Goal: Information Seeking & Learning: Find specific fact

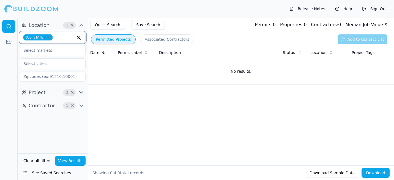
click at [80, 37] on icon "button" at bounding box center [78, 37] width 7 height 7
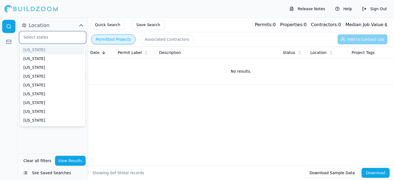
click at [37, 37] on input "text" at bounding box center [49, 37] width 58 height 10
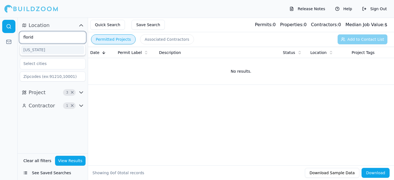
type input "[US_STATE]"
click at [44, 51] on div "[US_STATE]" at bounding box center [52, 49] width 63 height 9
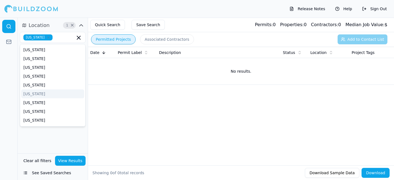
click at [107, 88] on div "Date Permit Label Description Status Location Project Tags No results." at bounding box center [241, 97] width 306 height 101
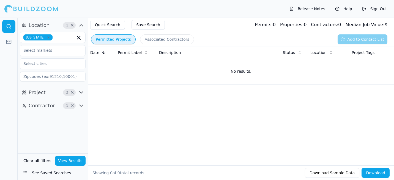
click at [81, 93] on icon "button" at bounding box center [81, 92] width 7 height 7
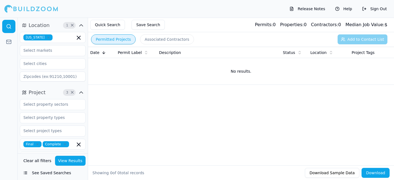
drag, startPoint x: 79, startPoint y: 91, endPoint x: 82, endPoint y: 96, distance: 5.9
click at [79, 92] on icon "button" at bounding box center [81, 92] width 7 height 7
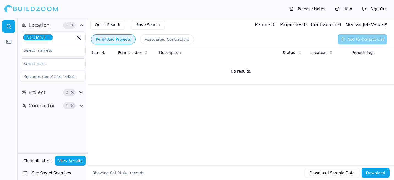
click at [80, 103] on icon "button" at bounding box center [81, 105] width 7 height 7
click at [72, 105] on span "×" at bounding box center [72, 105] width 4 height 3
click at [72, 93] on span "×" at bounding box center [72, 92] width 4 height 3
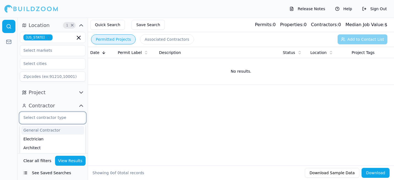
click at [56, 119] on input "text" at bounding box center [49, 118] width 58 height 10
click at [52, 118] on input "text" at bounding box center [49, 118] width 58 height 10
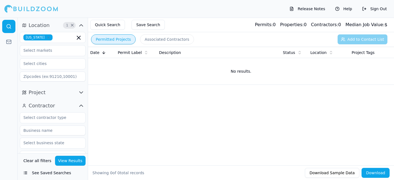
click at [104, 130] on div "Date Permit Label Description Status Location Project Tags No results." at bounding box center [241, 97] width 306 height 101
click at [63, 132] on input at bounding box center [53, 131] width 66 height 10
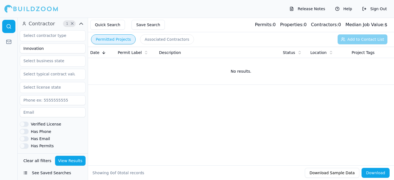
scroll to position [83, 0]
click at [24, 145] on button "Has Permits" at bounding box center [24, 145] width 9 height 5
click at [63, 159] on button "View Results" at bounding box center [70, 161] width 31 height 10
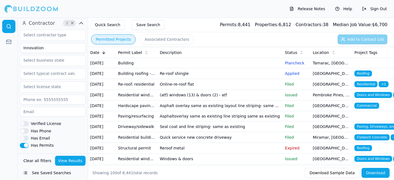
click at [168, 40] on button "Associated Contractors" at bounding box center [167, 39] width 54 height 10
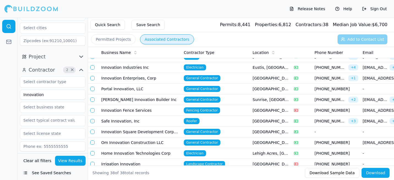
scroll to position [28, 0]
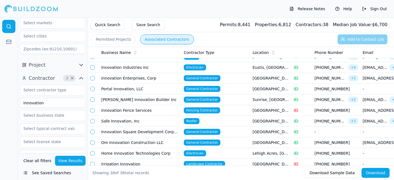
click at [53, 104] on input "Innovation" at bounding box center [53, 103] width 66 height 10
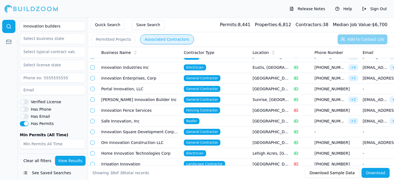
scroll to position [134, 0]
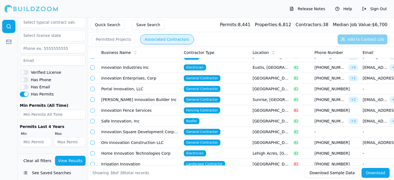
click at [68, 161] on button "View Results" at bounding box center [70, 161] width 31 height 10
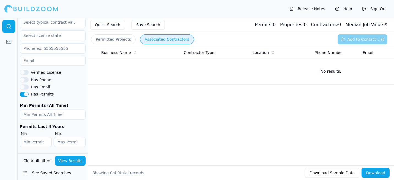
scroll to position [0, 0]
click at [27, 94] on button "Has Permits" at bounding box center [24, 94] width 9 height 5
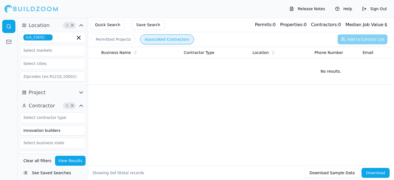
click at [43, 131] on input "Innovation builders" at bounding box center [53, 131] width 66 height 10
type input "Innovation Builders"
click at [48, 144] on input "text" at bounding box center [49, 143] width 58 height 10
click at [50, 144] on input "text" at bounding box center [49, 143] width 58 height 10
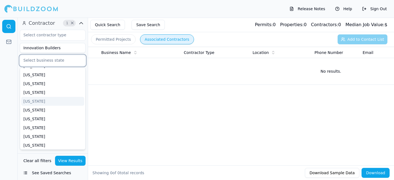
scroll to position [83, 0]
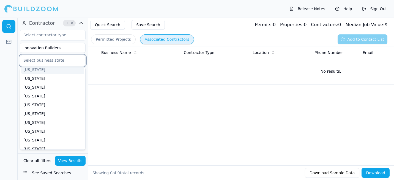
click at [37, 70] on div "[US_STATE]" at bounding box center [52, 69] width 63 height 9
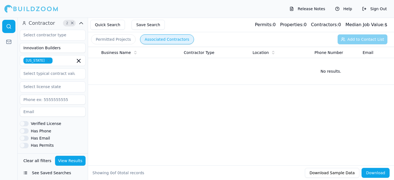
click at [6, 106] on div at bounding box center [9, 99] width 18 height 162
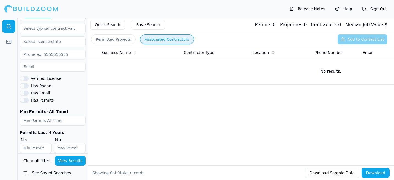
scroll to position [134, 0]
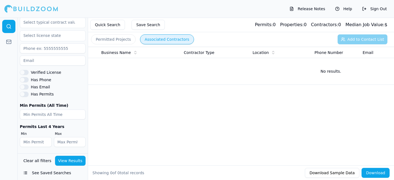
click at [68, 162] on button "View Results" at bounding box center [70, 161] width 31 height 10
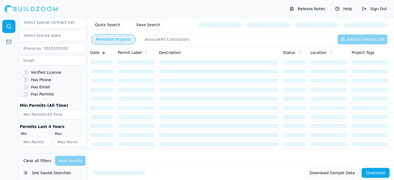
click at [124, 41] on button "Permitted Projects" at bounding box center [113, 39] width 45 height 10
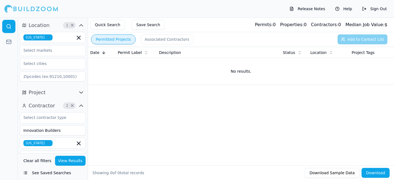
click at [82, 91] on icon "button" at bounding box center [81, 92] width 7 height 7
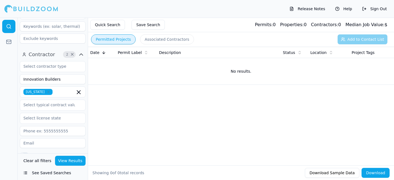
scroll to position [130, 0]
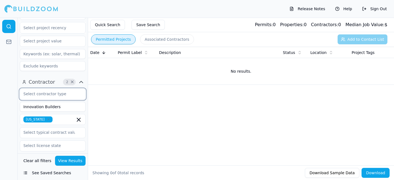
click at [54, 93] on input "text" at bounding box center [49, 94] width 58 height 10
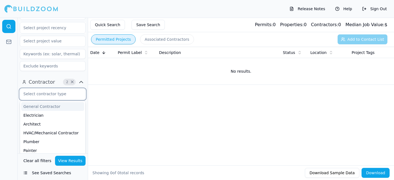
click at [48, 107] on div "General Contractor" at bounding box center [52, 106] width 63 height 9
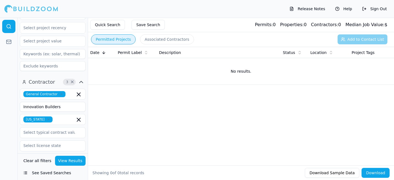
click at [69, 161] on button "View Results" at bounding box center [70, 161] width 31 height 10
drag, startPoint x: 59, startPoint y: 94, endPoint x: 70, endPoint y: 93, distance: 11.1
click at [60, 94] on icon "button" at bounding box center [61, 94] width 3 height 3
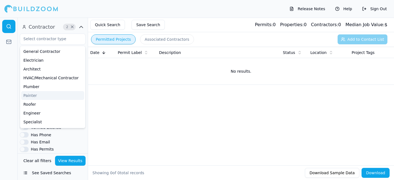
click at [118, 91] on div "Date Permit Label Description Status Location Project Tags No results." at bounding box center [241, 97] width 306 height 101
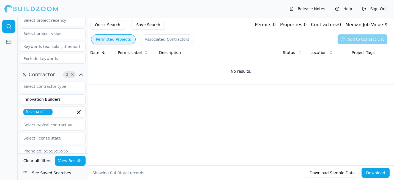
scroll to position [130, 0]
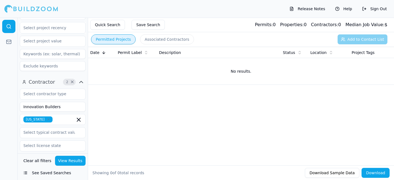
click at [56, 107] on input "Innovation Builders" at bounding box center [53, 107] width 66 height 10
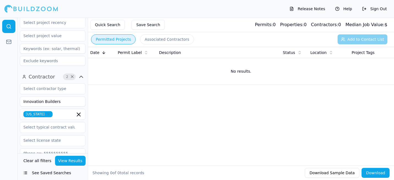
scroll to position [138, 0]
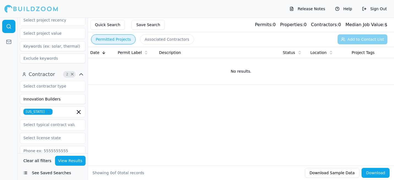
drag, startPoint x: 63, startPoint y: 102, endPoint x: 15, endPoint y: 92, distance: 48.7
click at [15, 92] on div "Location 1 × [US_STATE] Project Select project recency Contractor 2 × Innovatio…" at bounding box center [197, 99] width 394 height 162
